Goal: Check status: Check status

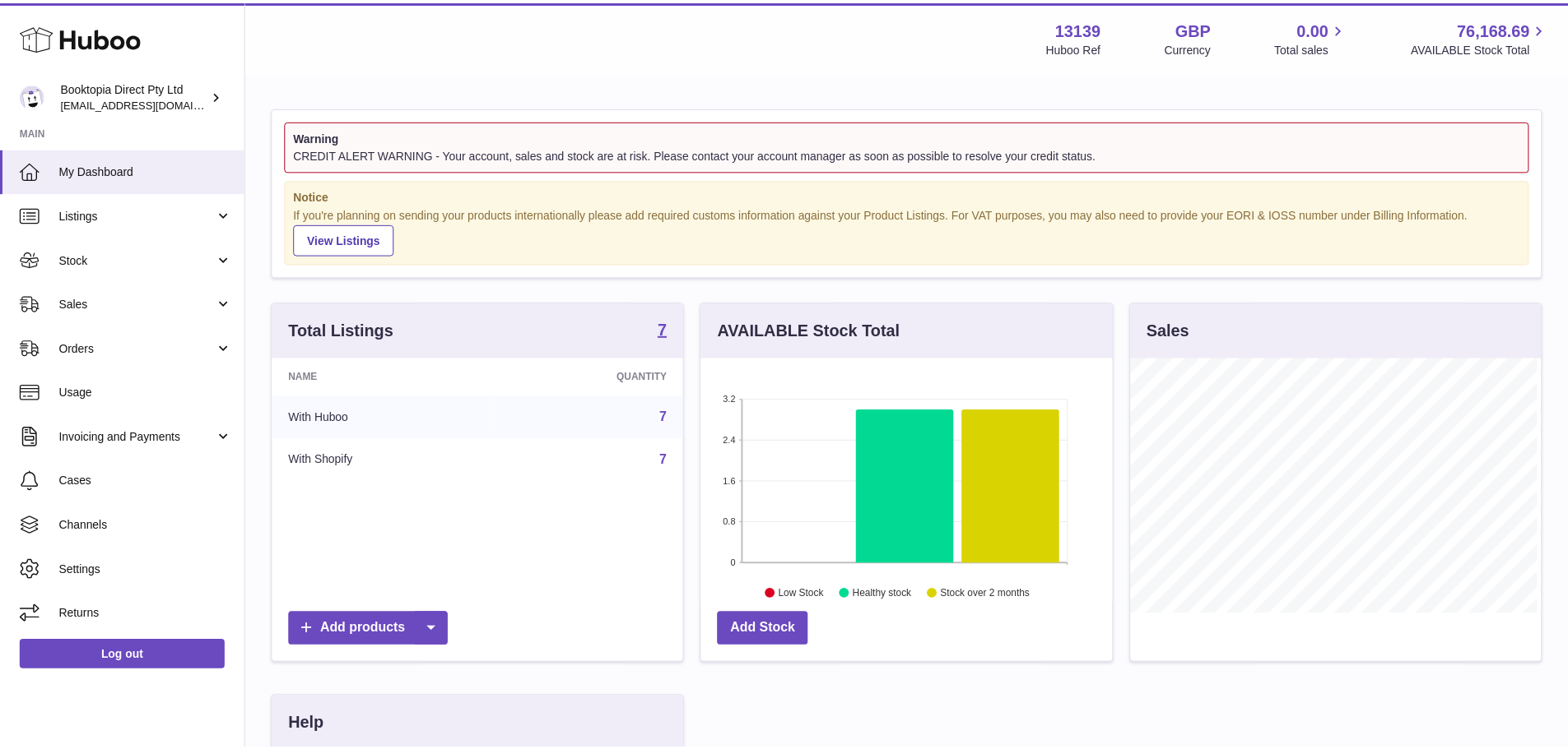
scroll to position [257, 415]
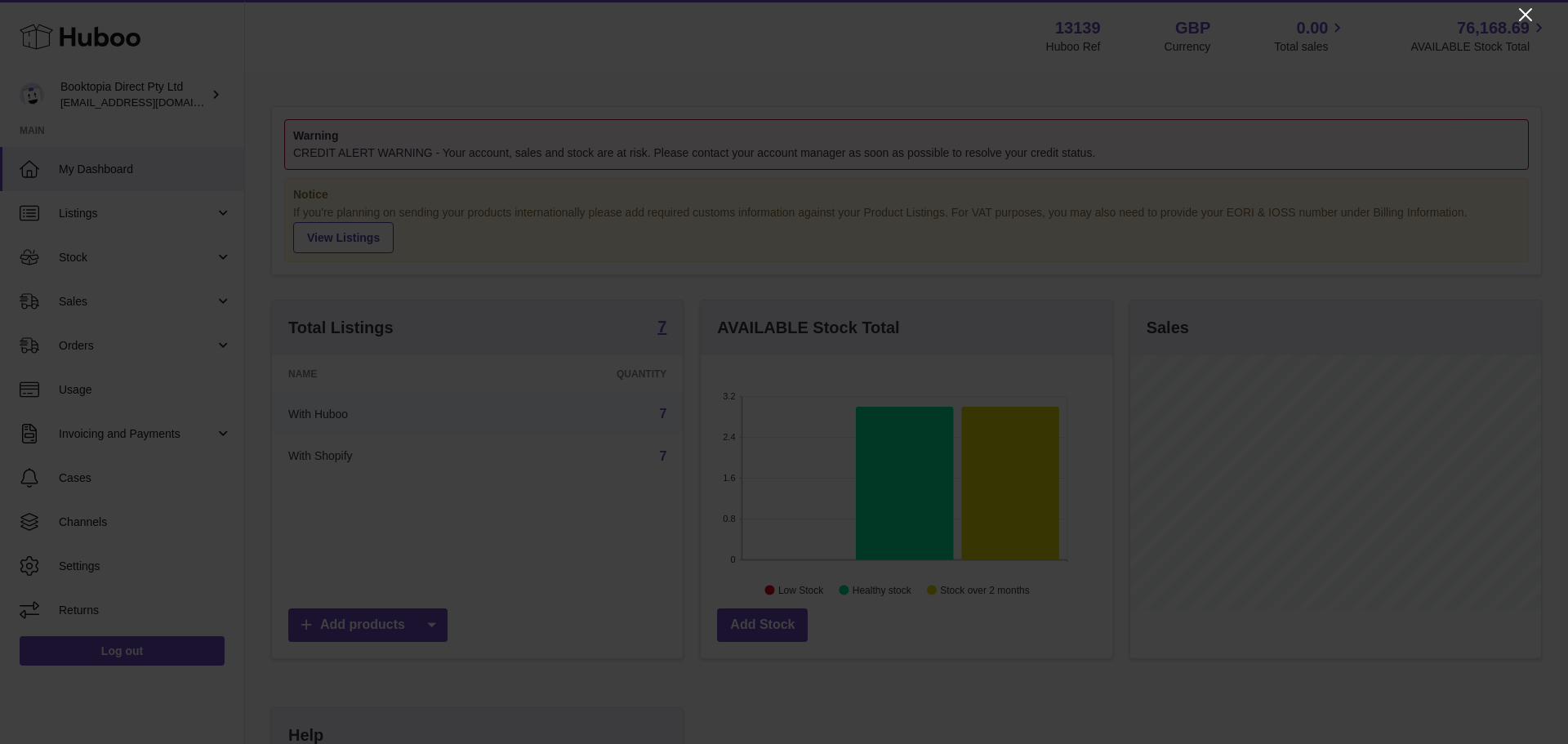
click at [1521, 18] on icon "Close" at bounding box center [1525, 14] width 20 height 20
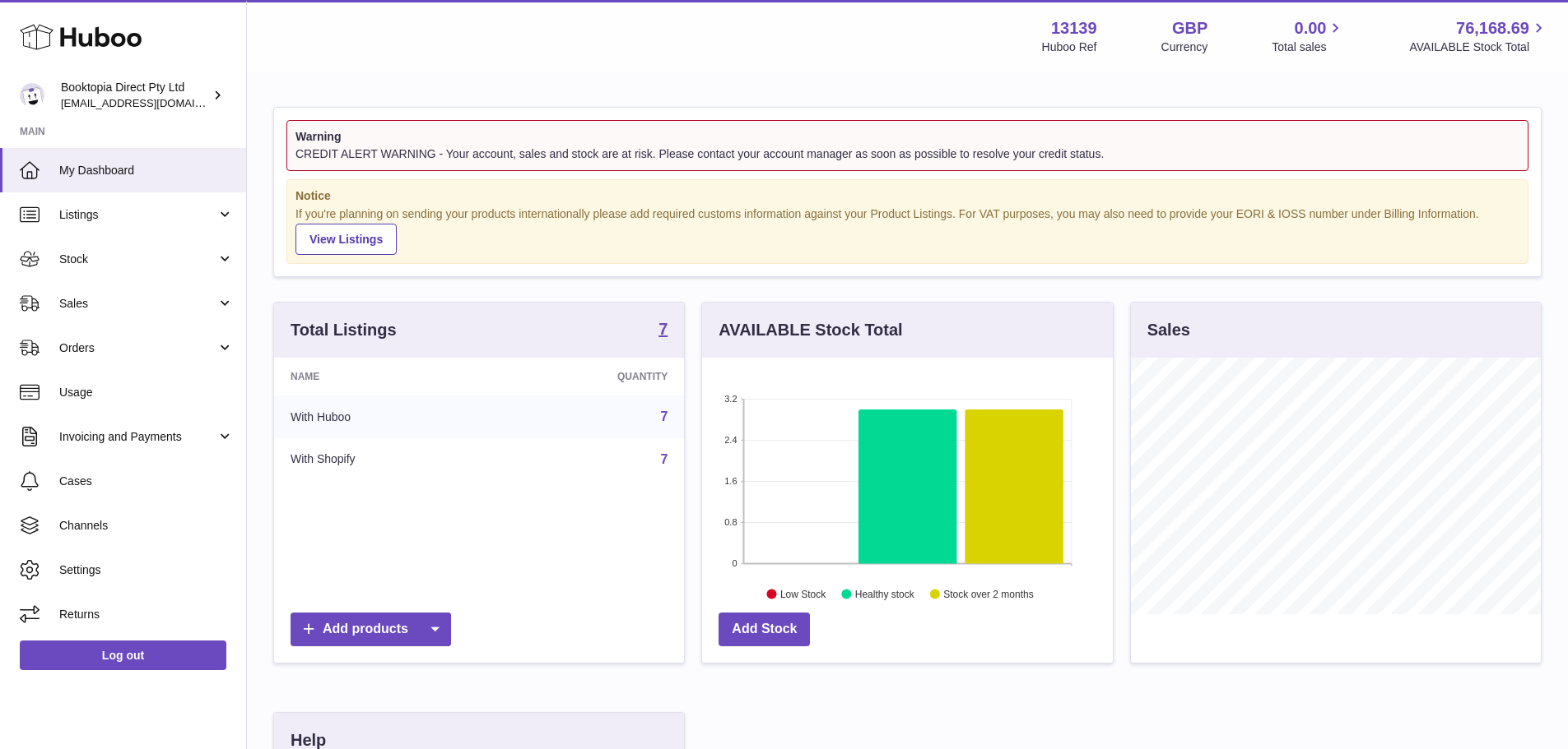
scroll to position [822424, 822601]
click at [119, 299] on span "Sales" at bounding box center [138, 304] width 158 height 16
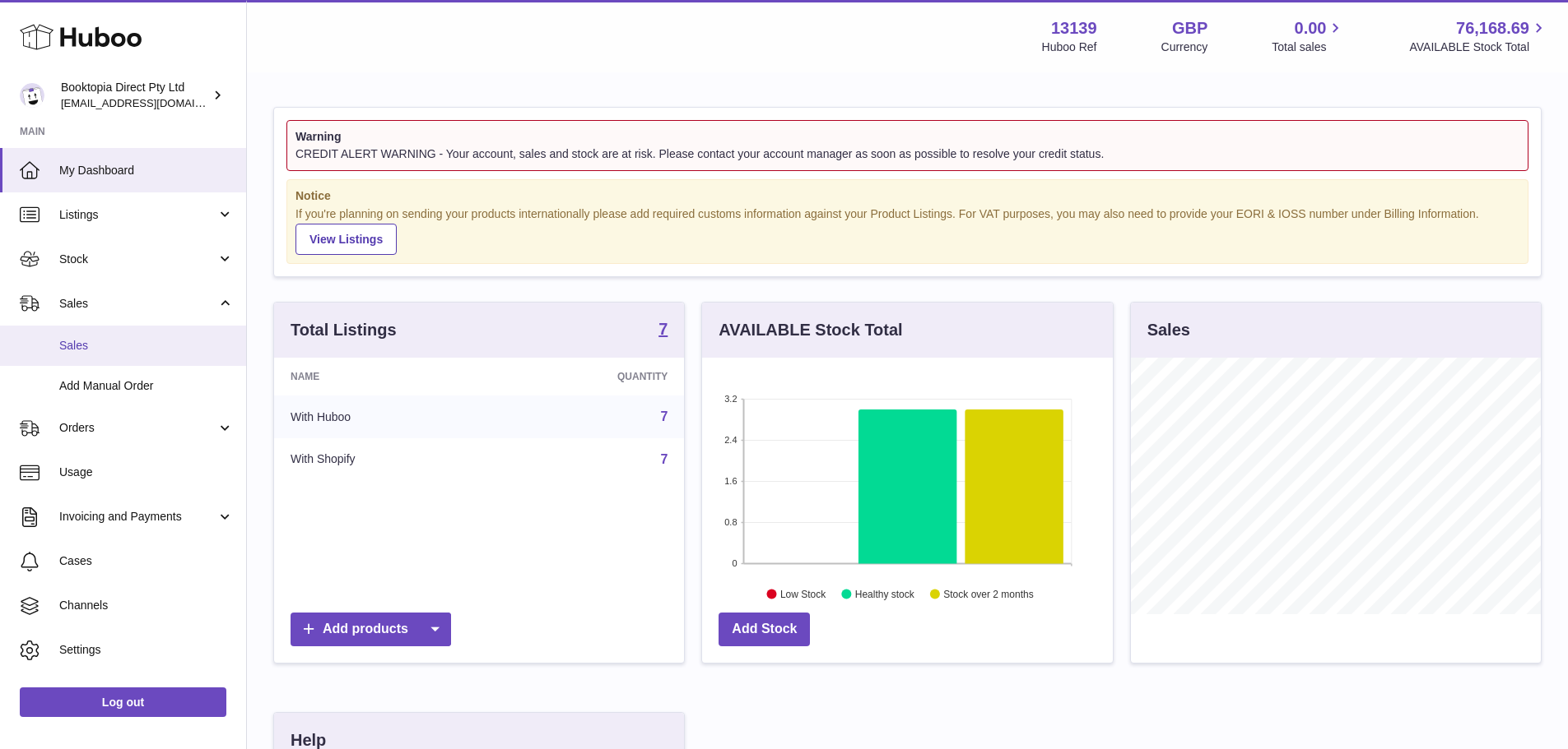
click at [113, 338] on span "Sales" at bounding box center [146, 346] width 174 height 16
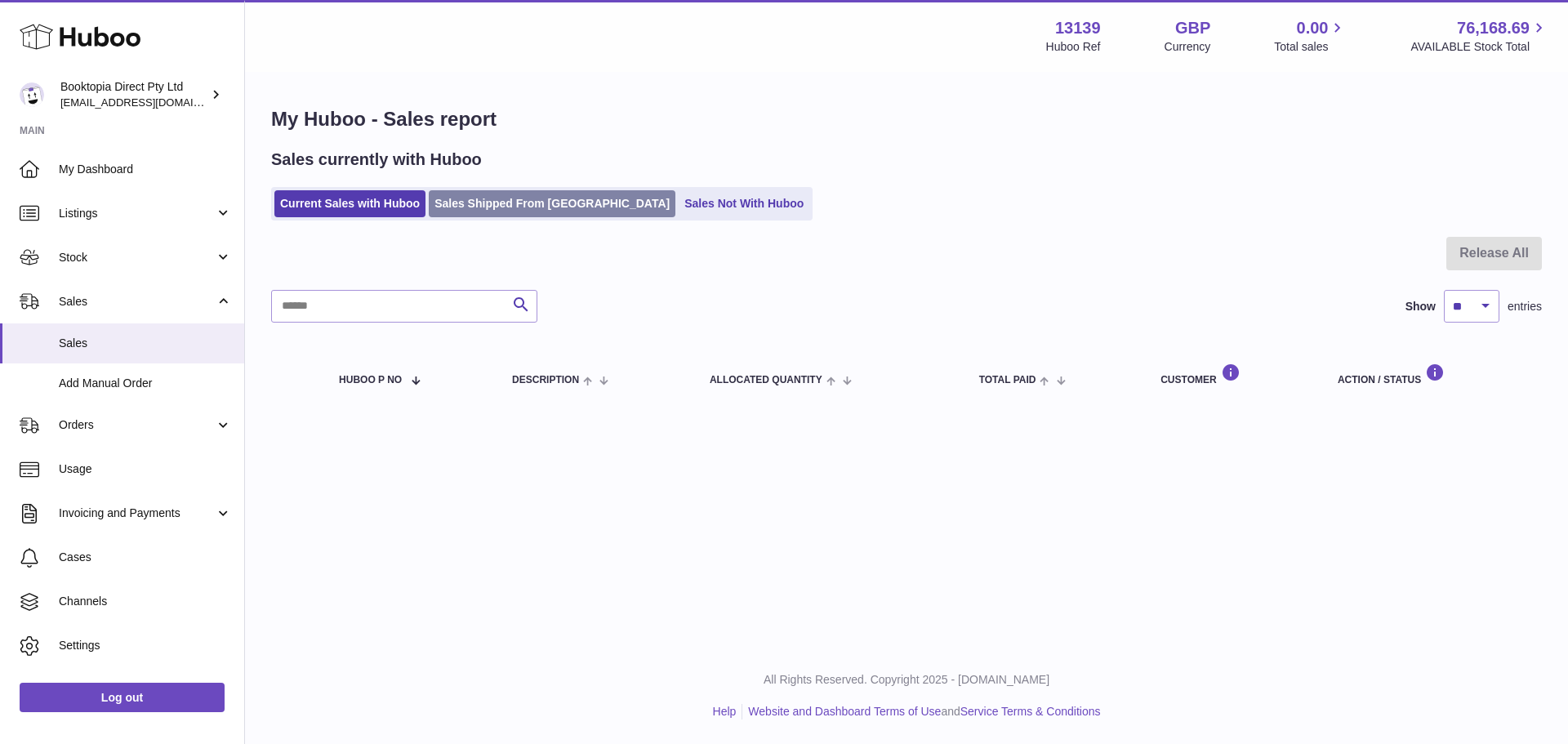
click at [507, 208] on link "Sales Shipped From [GEOGRAPHIC_DATA]" at bounding box center [552, 203] width 247 height 27
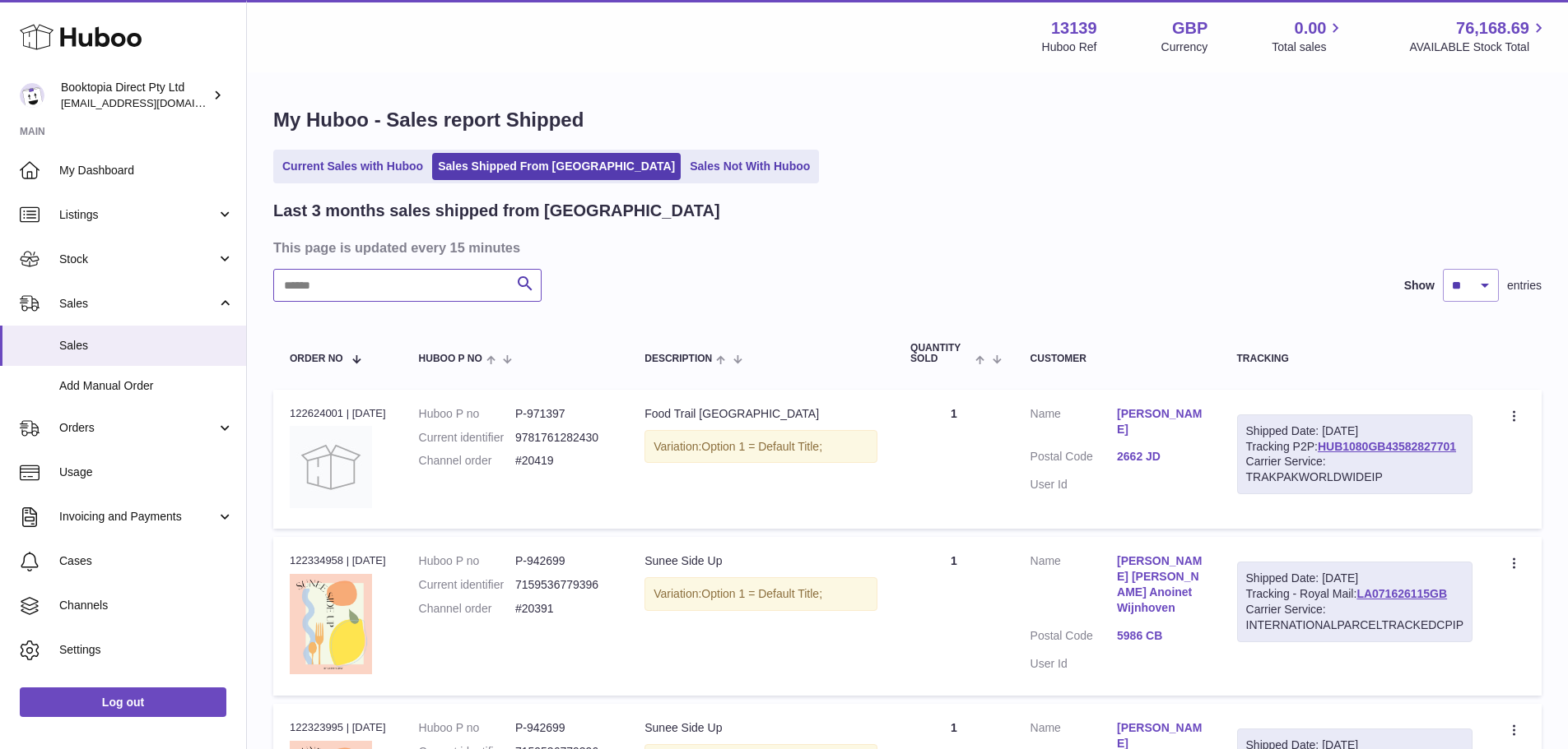
click at [363, 285] on input "text" at bounding box center [407, 285] width 268 height 33
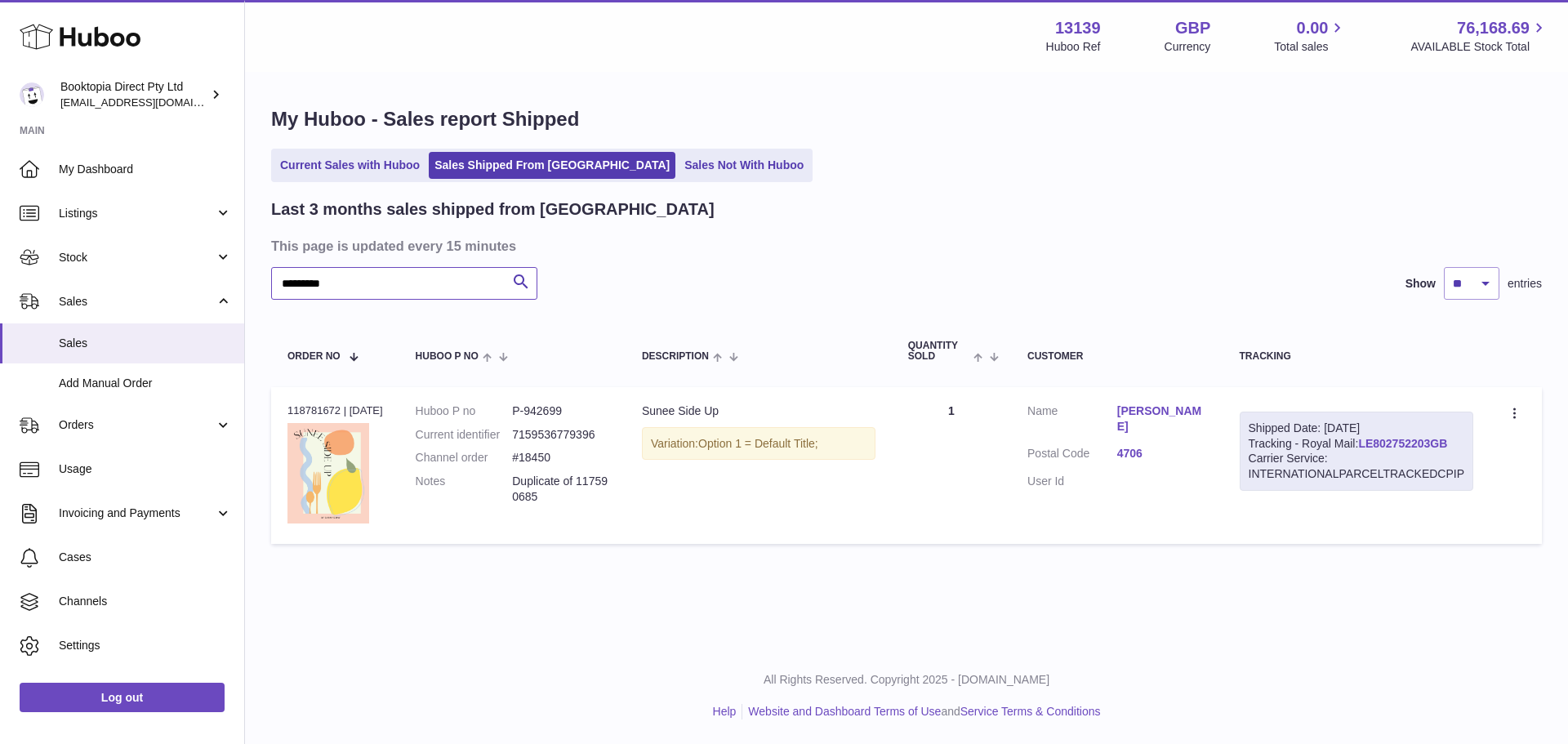
type input "*********"
click at [1427, 445] on link "LE802752203GB" at bounding box center [1402, 444] width 89 height 13
